Goal: Navigation & Orientation: Find specific page/section

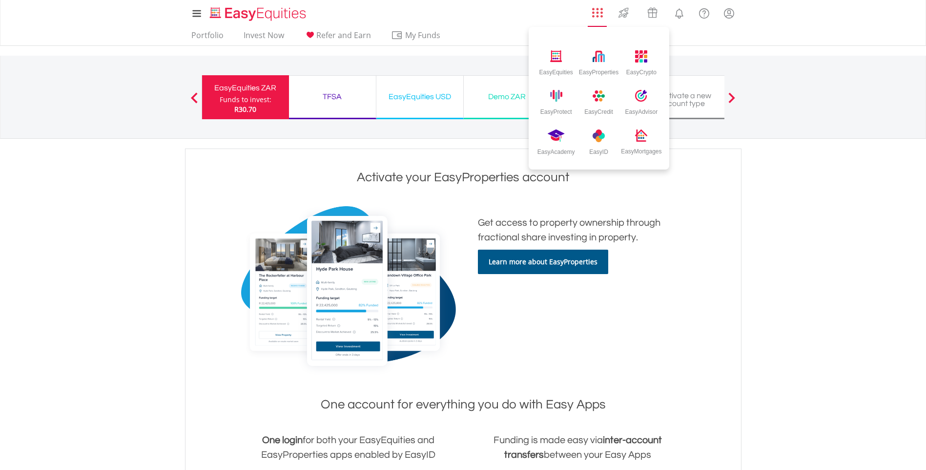
click at [601, 14] on img "AppsGrid" at bounding box center [597, 12] width 11 height 11
click at [638, 64] on div "EasyCrypto" at bounding box center [641, 59] width 42 height 40
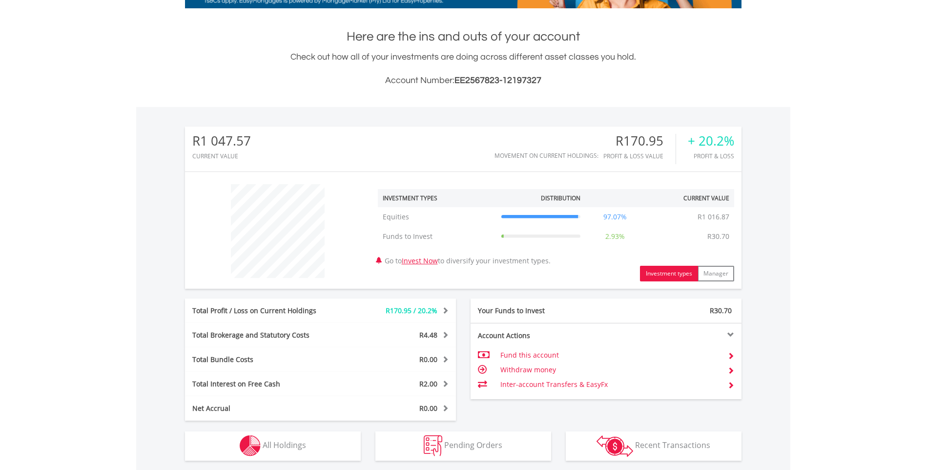
scroll to position [293, 0]
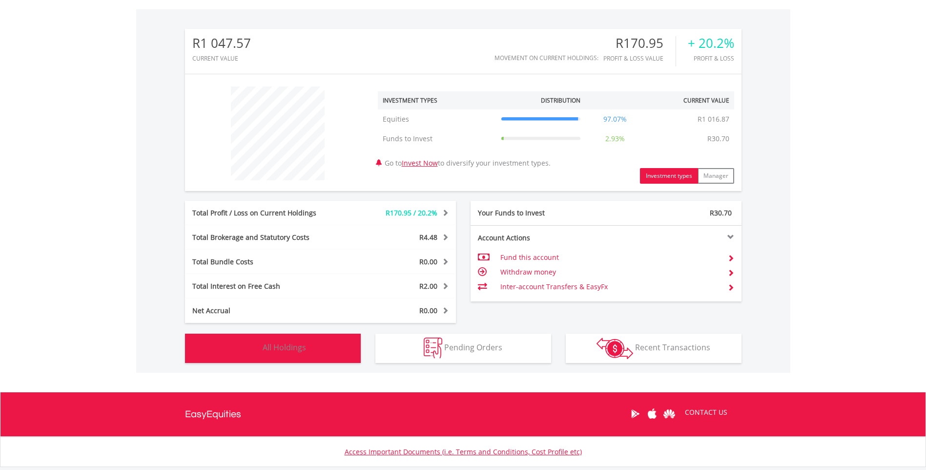
click at [270, 347] on span "All Holdings" at bounding box center [284, 347] width 43 height 11
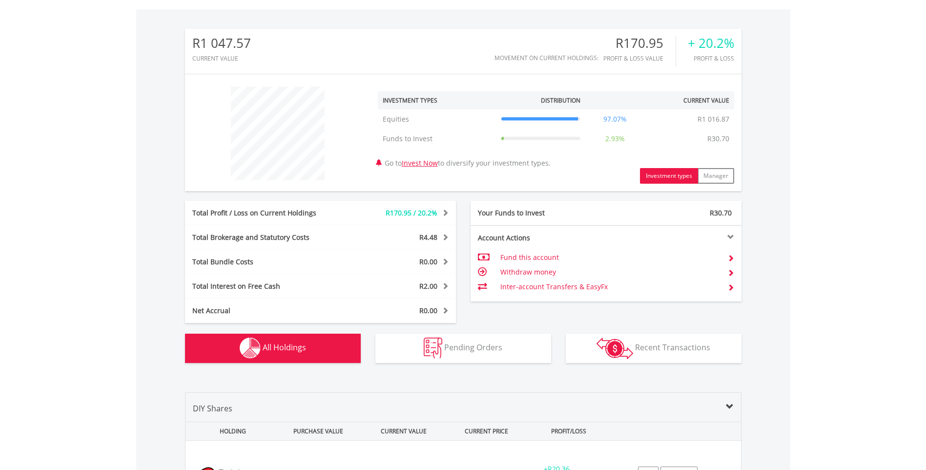
scroll to position [613, 0]
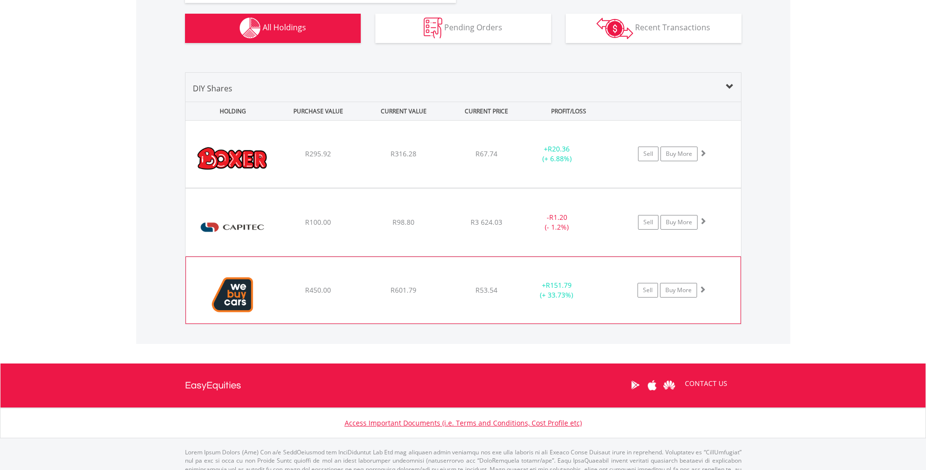
click at [238, 300] on img at bounding box center [233, 295] width 84 height 52
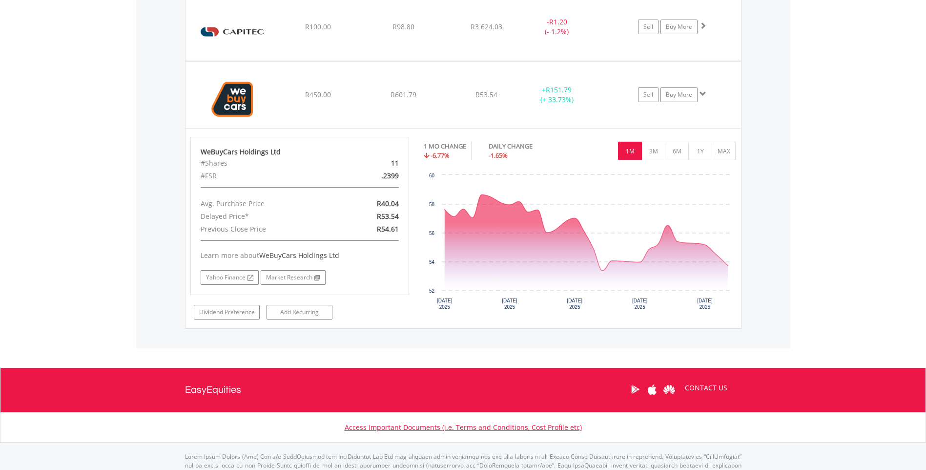
scroll to position [710, 0]
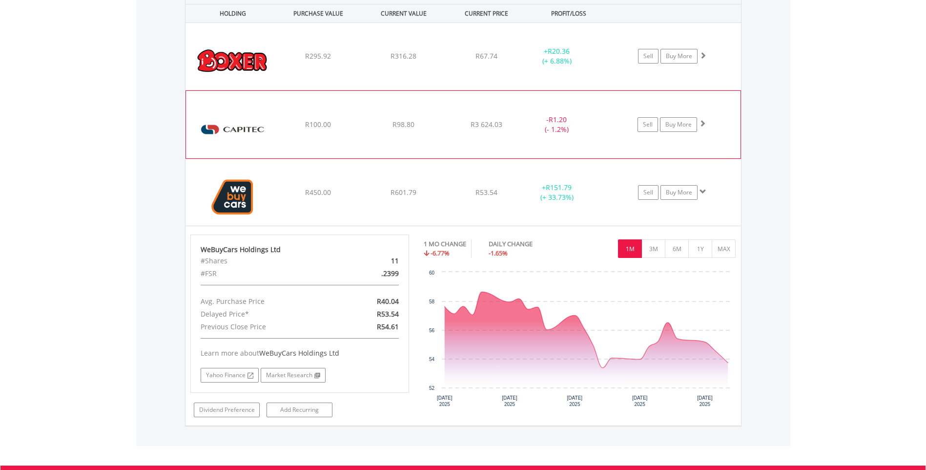
click at [245, 124] on img at bounding box center [233, 129] width 84 height 53
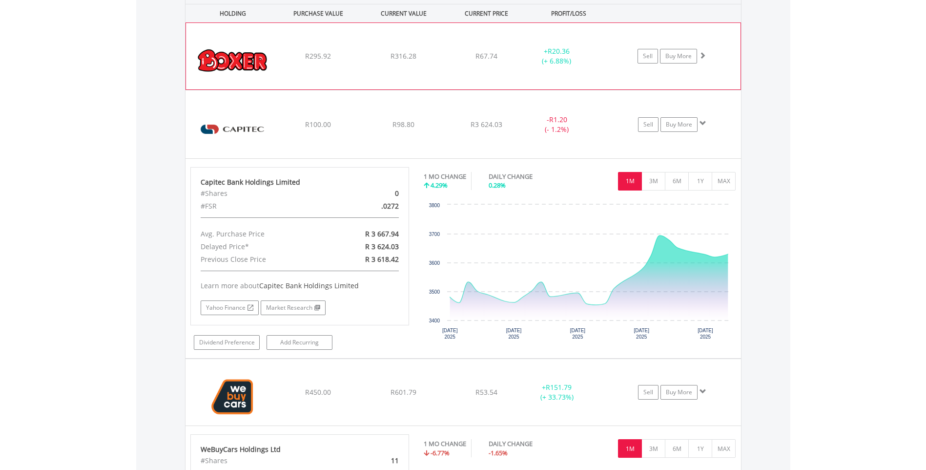
click at [222, 65] on img at bounding box center [233, 61] width 84 height 52
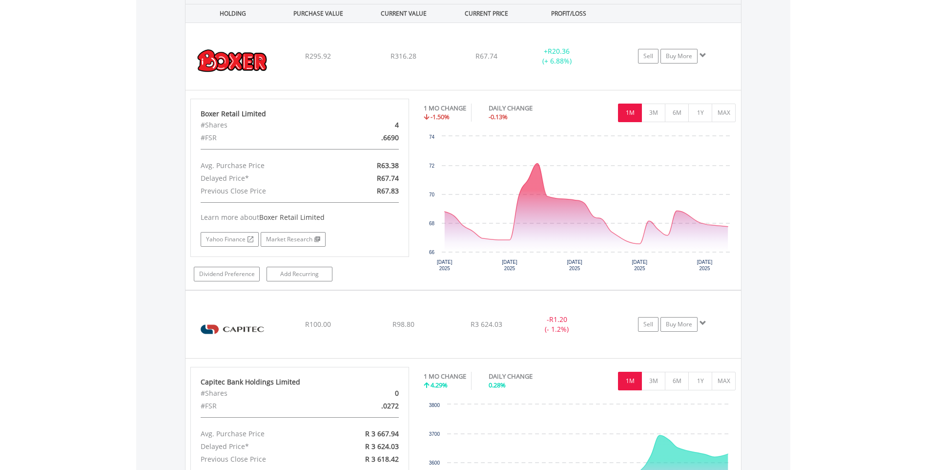
scroll to position [417, 0]
